Goal: Task Accomplishment & Management: Complete application form

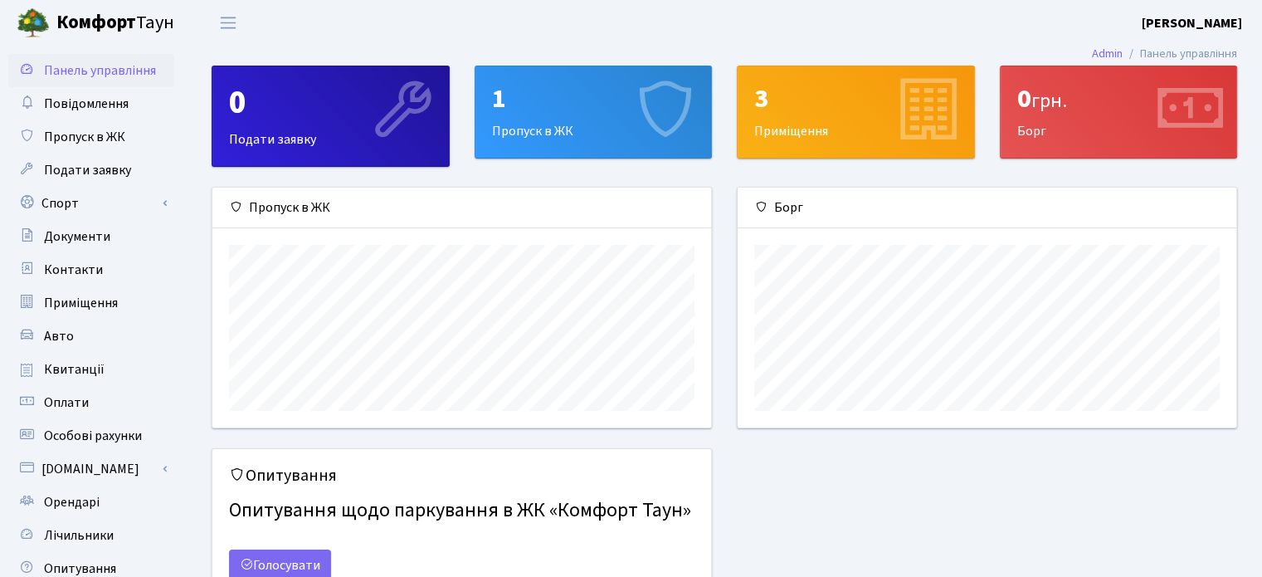
scroll to position [239, 498]
click at [550, 139] on div "1 Пропуск в ЖК" at bounding box center [593, 111] width 236 height 91
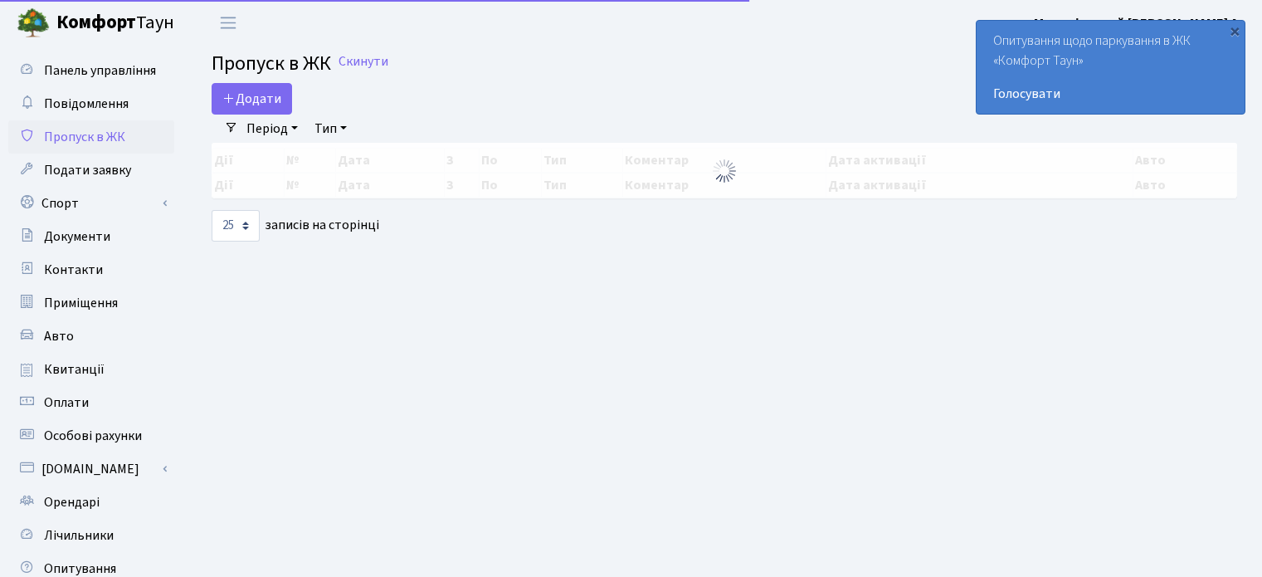
select select "25"
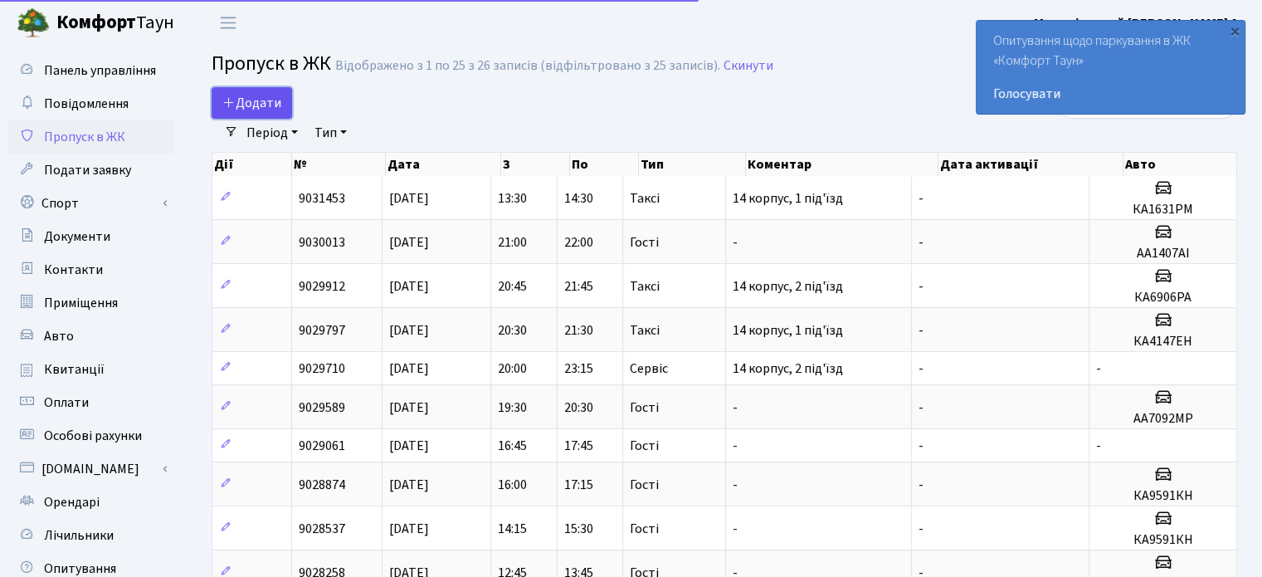
click at [266, 108] on span "Додати" at bounding box center [251, 103] width 59 height 18
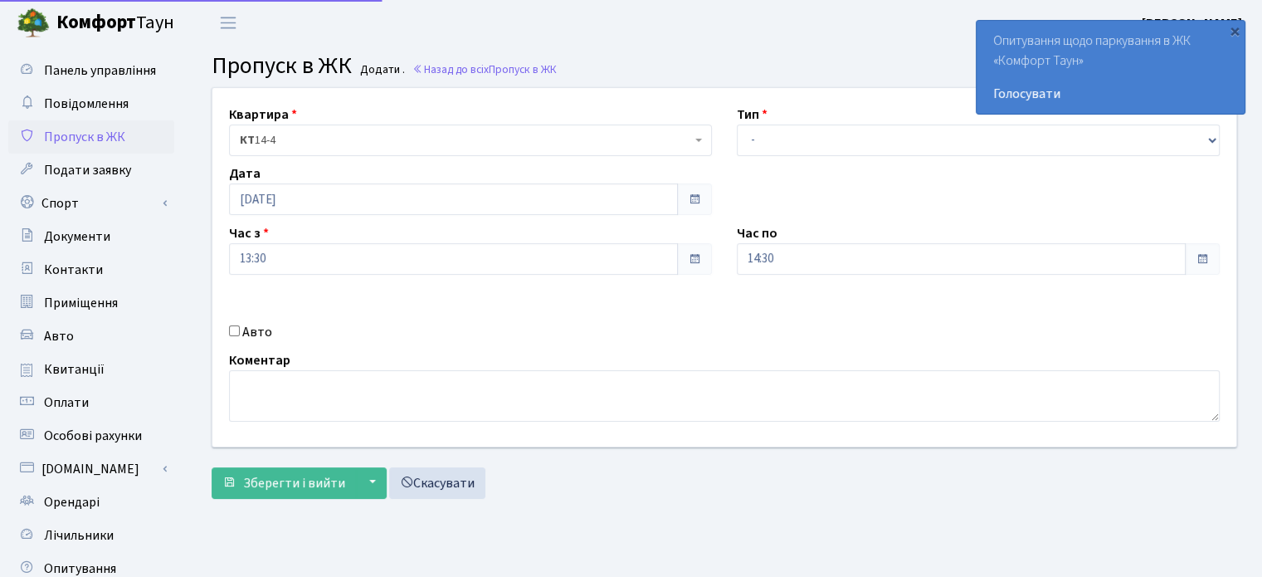
click at [301, 142] on span "КТ 14-4" at bounding box center [465, 140] width 451 height 17
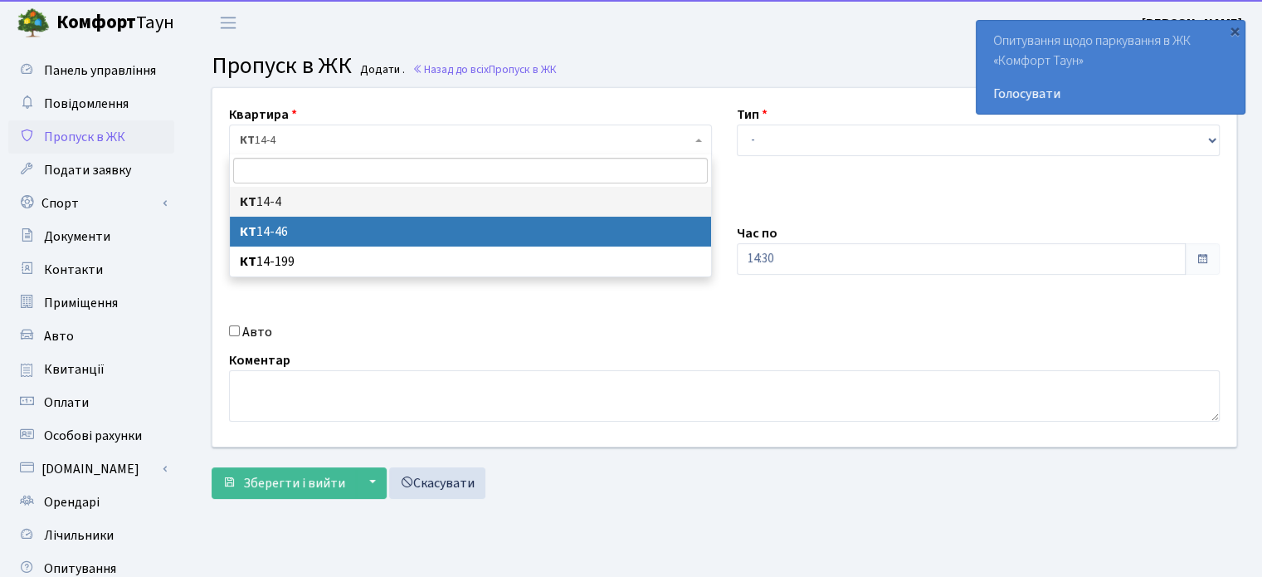
select select "7423"
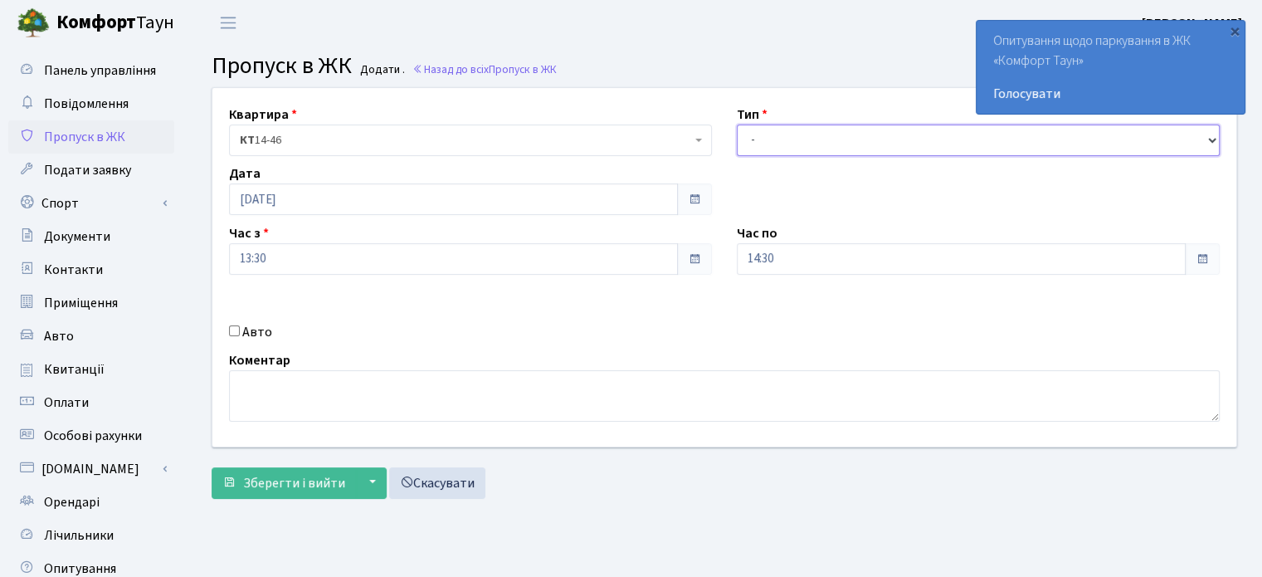
click at [751, 140] on select "- Доставка Таксі Гості Сервіс" at bounding box center [978, 140] width 483 height 32
select select "3"
click at [737, 124] on select "- Доставка Таксі Гості Сервіс" at bounding box center [978, 140] width 483 height 32
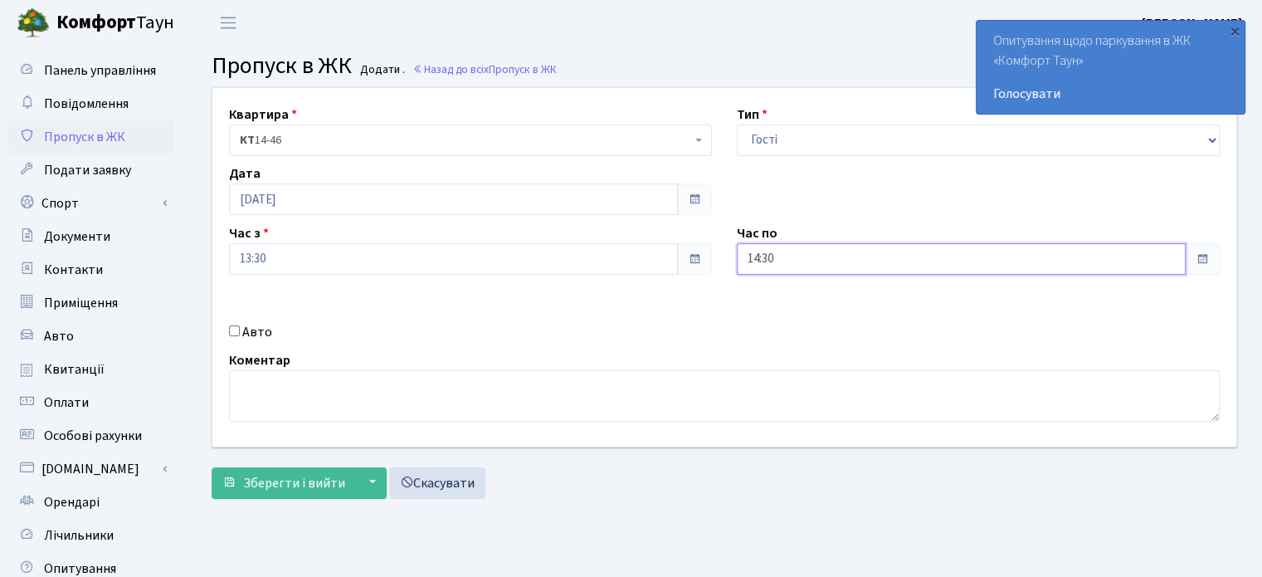
click at [753, 252] on input "14:30" at bounding box center [961, 259] width 449 height 32
type input "23:30"
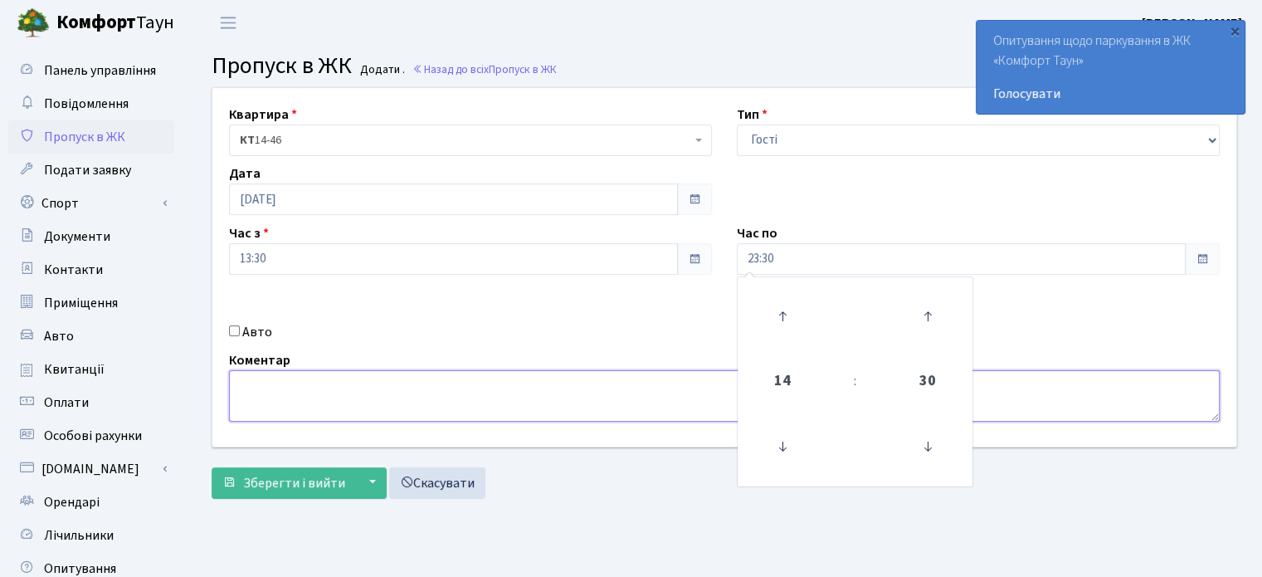
click at [288, 384] on textarea at bounding box center [724, 395] width 991 height 51
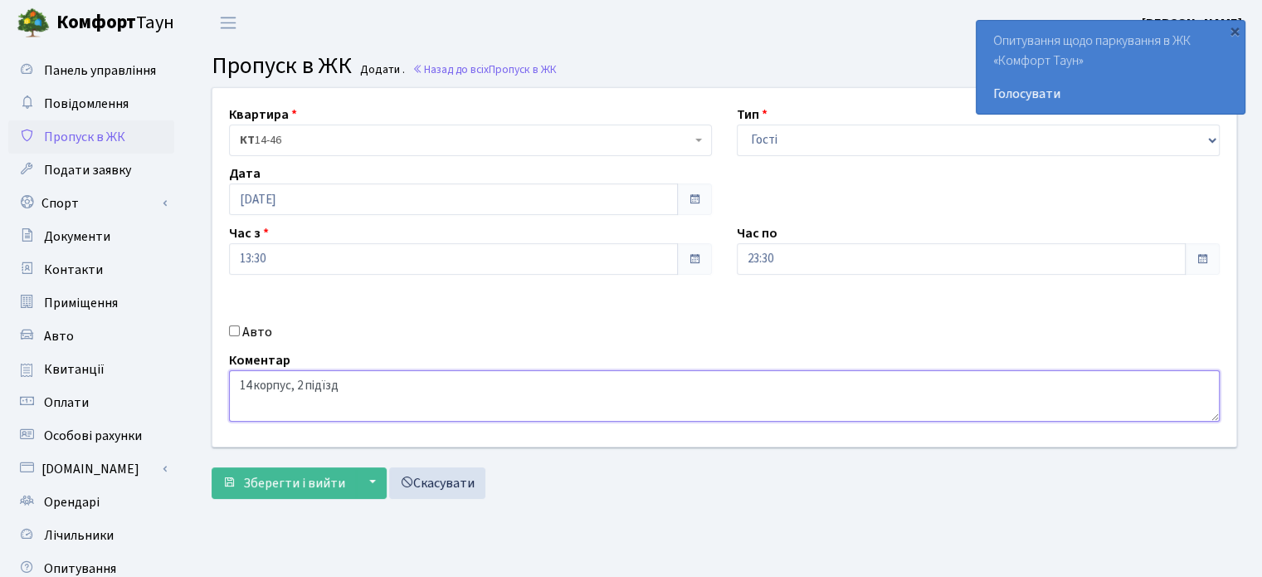
click at [324, 386] on textarea "14 корпус, 2 підїзд" at bounding box center [724, 395] width 991 height 51
click at [378, 391] on textarea "14 корпус, 2 під'їзд" at bounding box center [724, 395] width 991 height 51
type textarea "14 корпус, 2 під'їзд"
click at [282, 482] on span "Зберегти і вийти" at bounding box center [294, 483] width 102 height 18
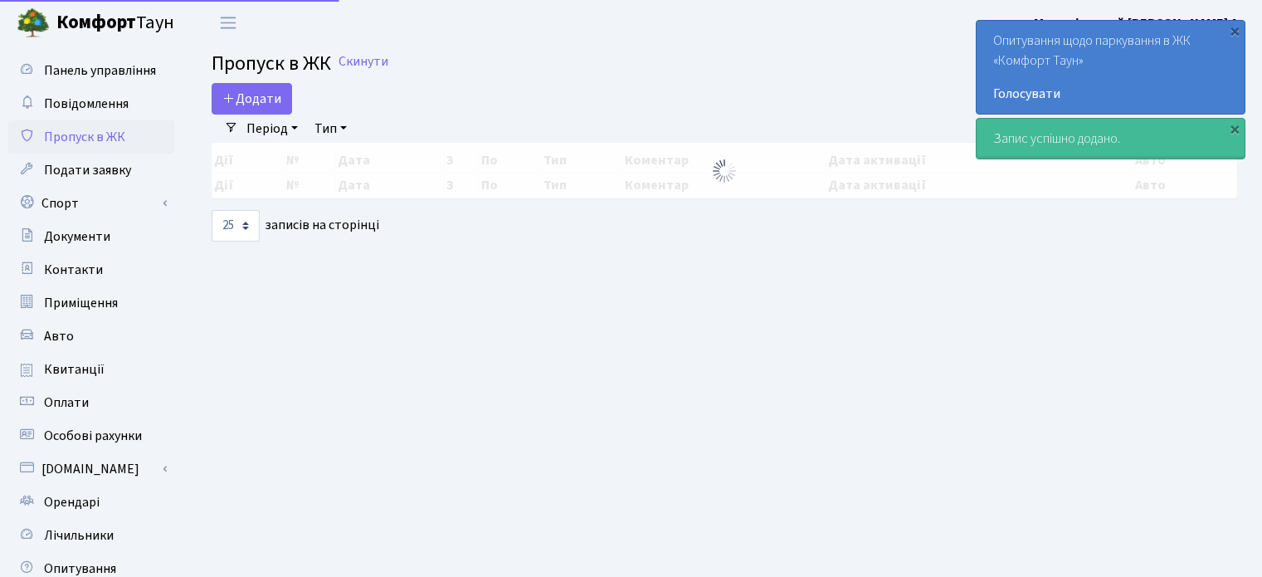
select select "25"
